Goal: Task Accomplishment & Management: Manage account settings

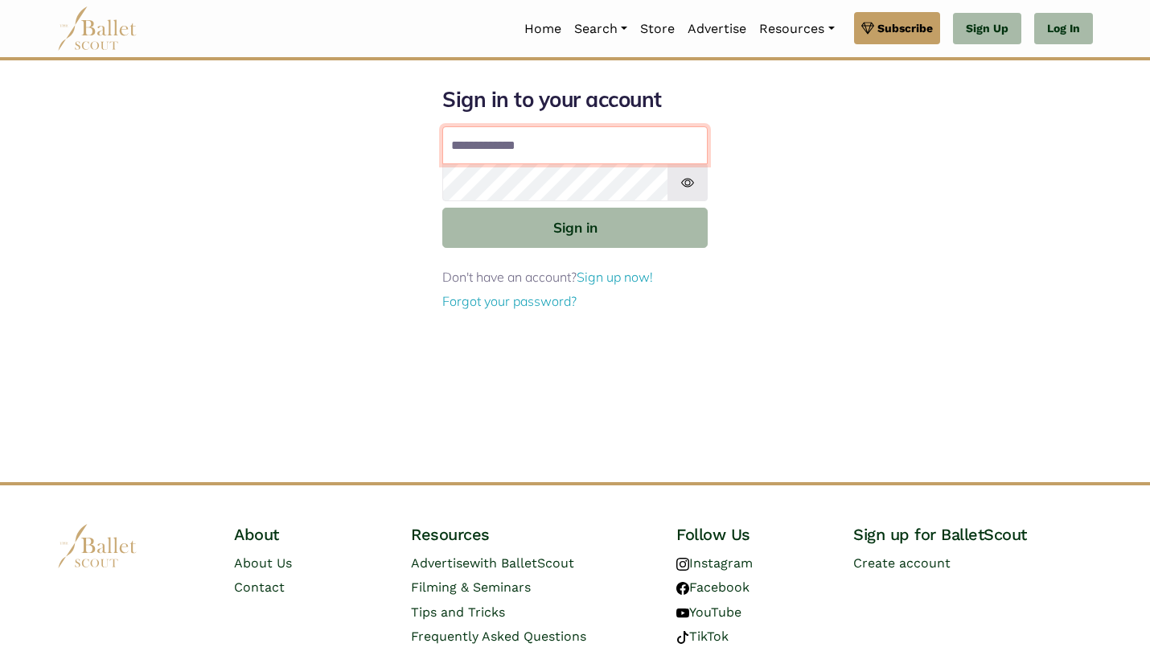
type input "**********"
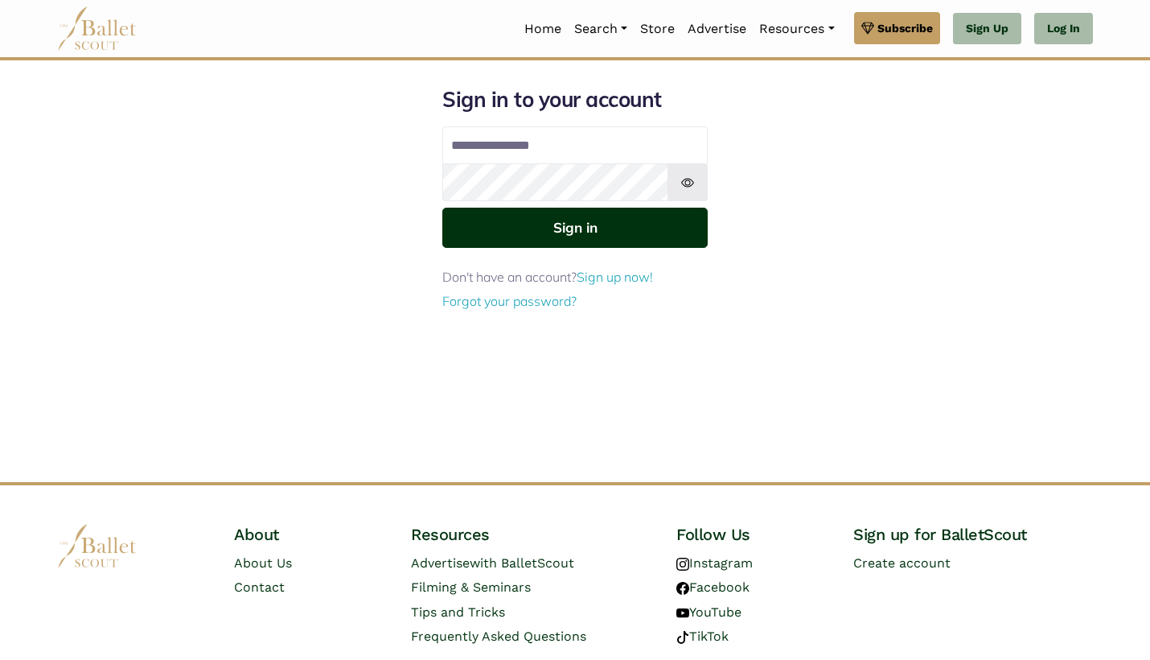
click at [553, 230] on button "Sign in" at bounding box center [574, 227] width 265 height 39
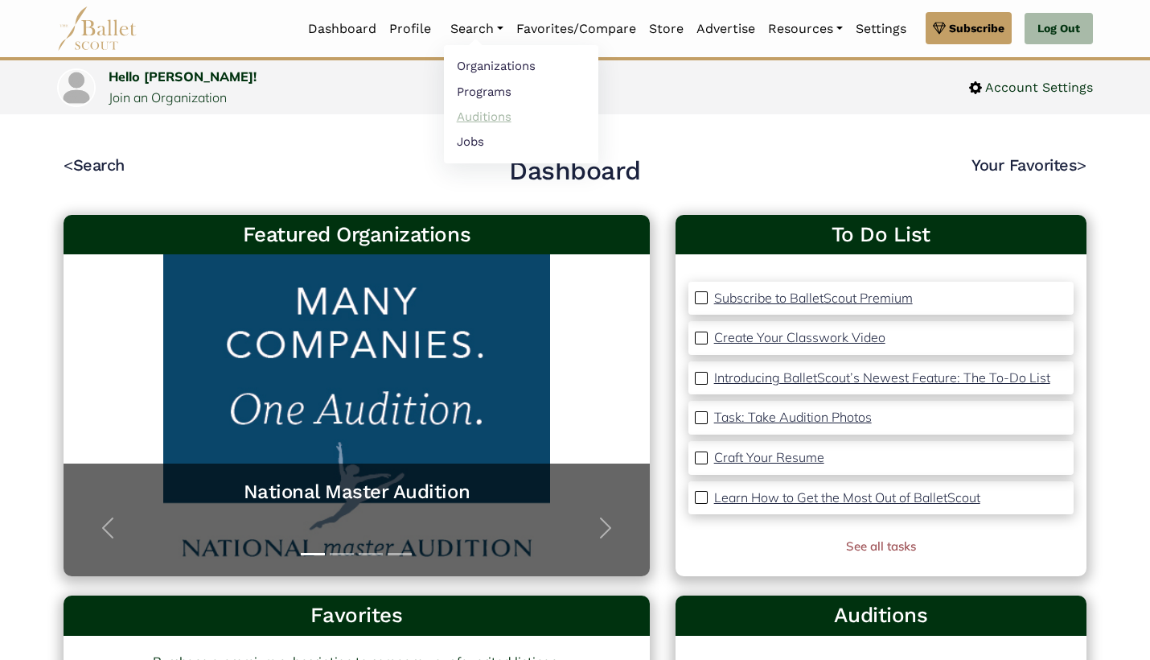
click at [485, 117] on link "Auditions" at bounding box center [521, 116] width 154 height 25
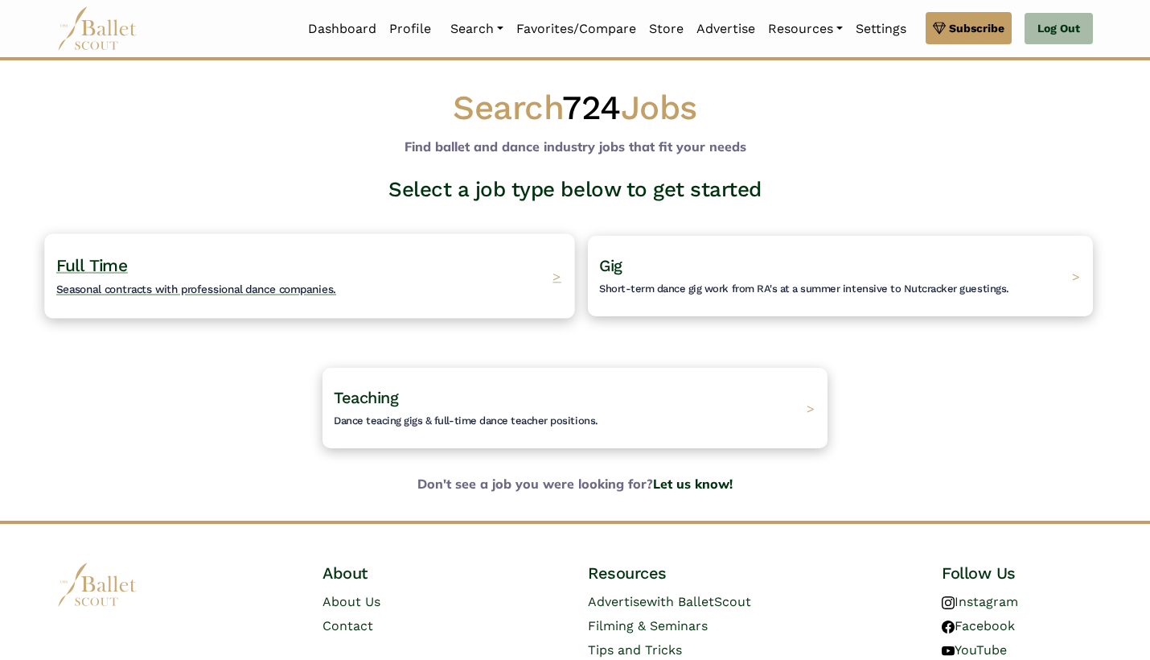
click at [211, 282] on span "Seasonal contracts with professional dance companies." at bounding box center [196, 288] width 280 height 13
